Goal: Find contact information: Find contact information

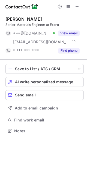
scroll to position [127, 87]
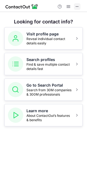
click at [77, 4] on span at bounding box center [77, 6] width 4 height 4
click at [77, 6] on span at bounding box center [77, 6] width 4 height 4
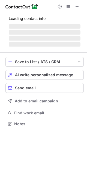
scroll to position [123, 87]
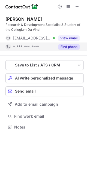
click at [67, 46] on button "Find phone" at bounding box center [69, 46] width 22 height 5
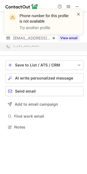
click at [78, 15] on span at bounding box center [78, 13] width 4 height 5
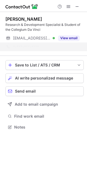
click at [78, 8] on div "Phone number for this profile is not available Try another profile" at bounding box center [43, 24] width 87 height 40
click at [78, 7] on div "Phone number for this profile is not available Try another profile" at bounding box center [43, 9] width 87 height 11
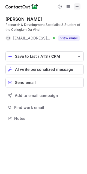
click at [78, 7] on span at bounding box center [77, 6] width 4 height 4
